Goal: Task Accomplishment & Management: Use online tool/utility

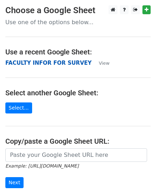
click at [22, 64] on strong "FACULTY INFOR FOR SURVEY" at bounding box center [48, 63] width 86 height 6
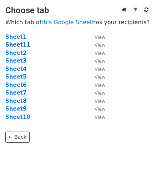
click at [20, 46] on strong "Sheet11" at bounding box center [17, 45] width 25 height 6
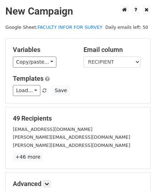
click at [49, 166] on div "49 Recipients Santosh.sood@jaipuria.ac.in shailesh.pandey@jaipuria.ac.in shalin…" at bounding box center [78, 137] width 144 height 61
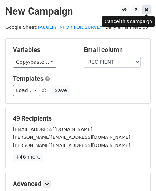
click at [143, 11] on link at bounding box center [146, 9] width 8 height 9
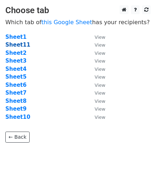
click at [21, 45] on strong "Sheet11" at bounding box center [17, 45] width 25 height 6
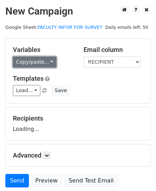
click at [48, 61] on link "Copy/paste..." at bounding box center [34, 62] width 43 height 11
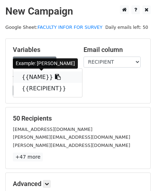
click at [39, 80] on link "{{NAME}}" at bounding box center [47, 77] width 69 height 11
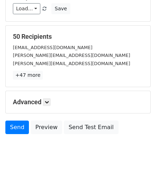
scroll to position [84, 0]
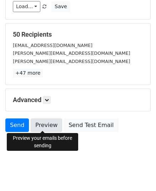
click at [49, 121] on link "Preview" at bounding box center [46, 126] width 31 height 14
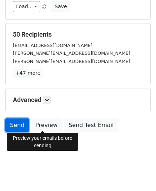
click at [22, 124] on link "Send" at bounding box center [16, 126] width 23 height 14
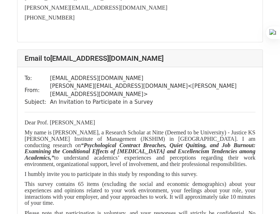
scroll to position [14360, 0]
